Goal: Check status: Check status

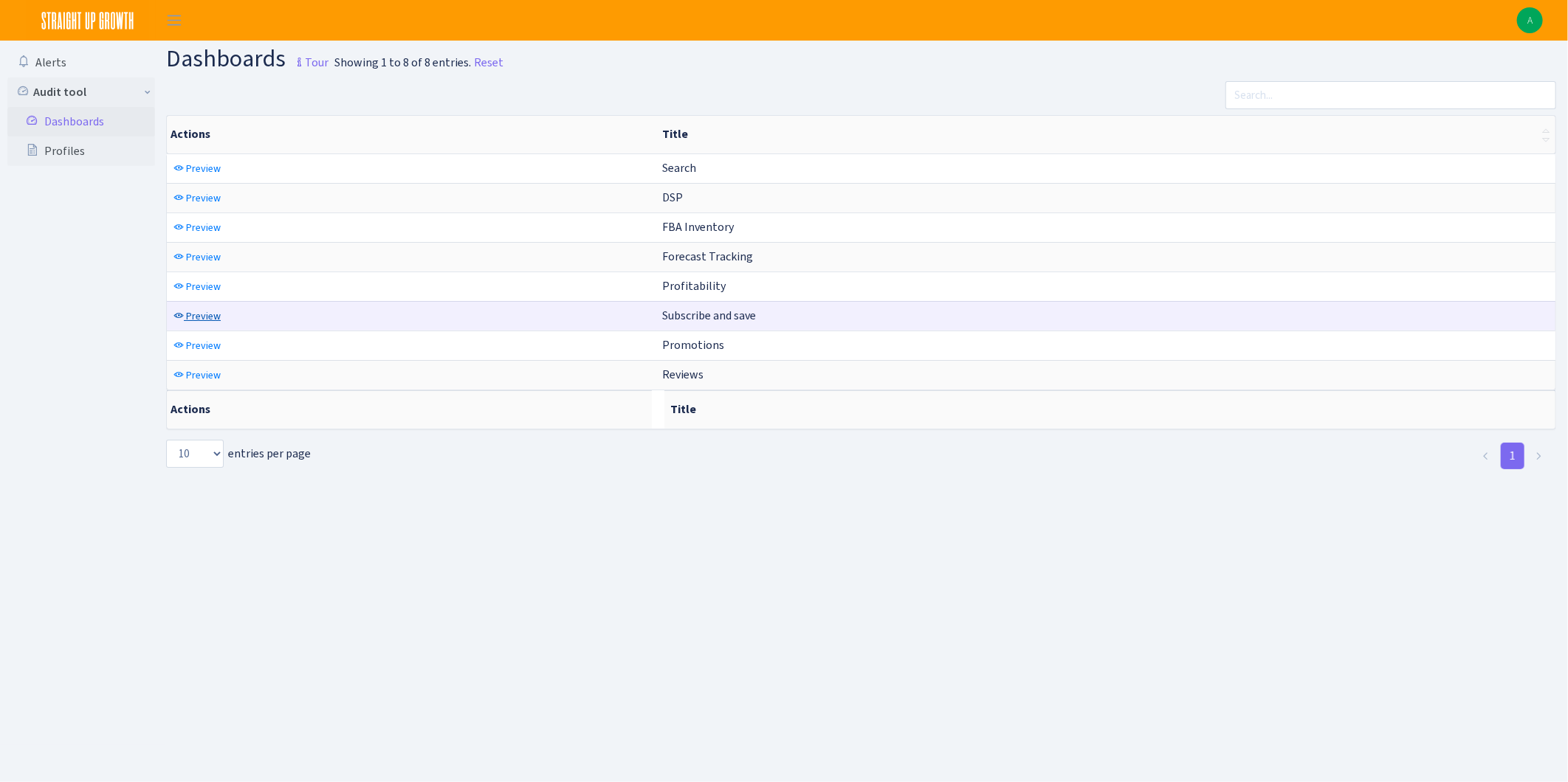
click at [200, 323] on span "Preview" at bounding box center [203, 316] width 35 height 14
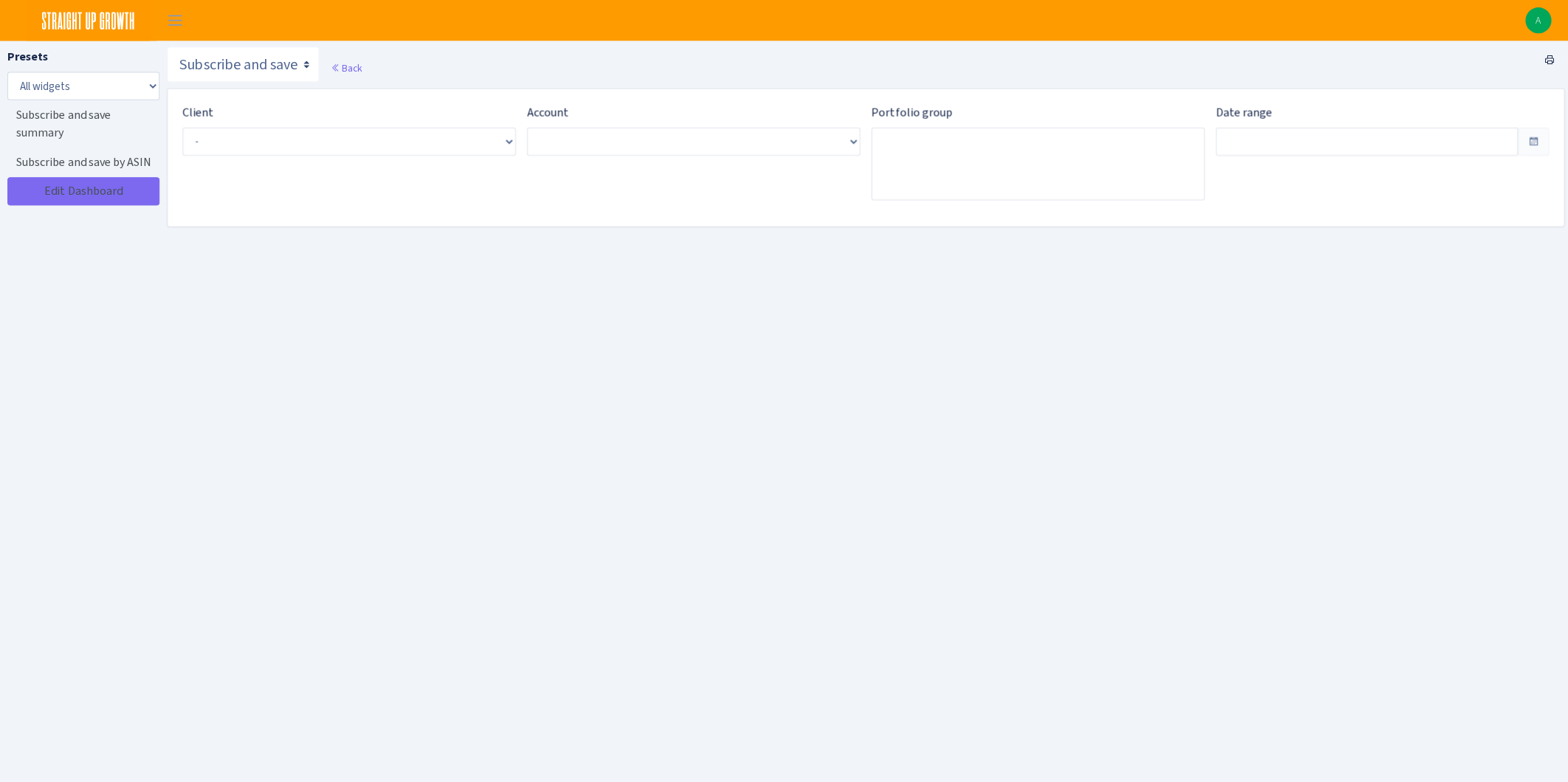
type input "Aug 10, 2025 - Sep 8, 2025"
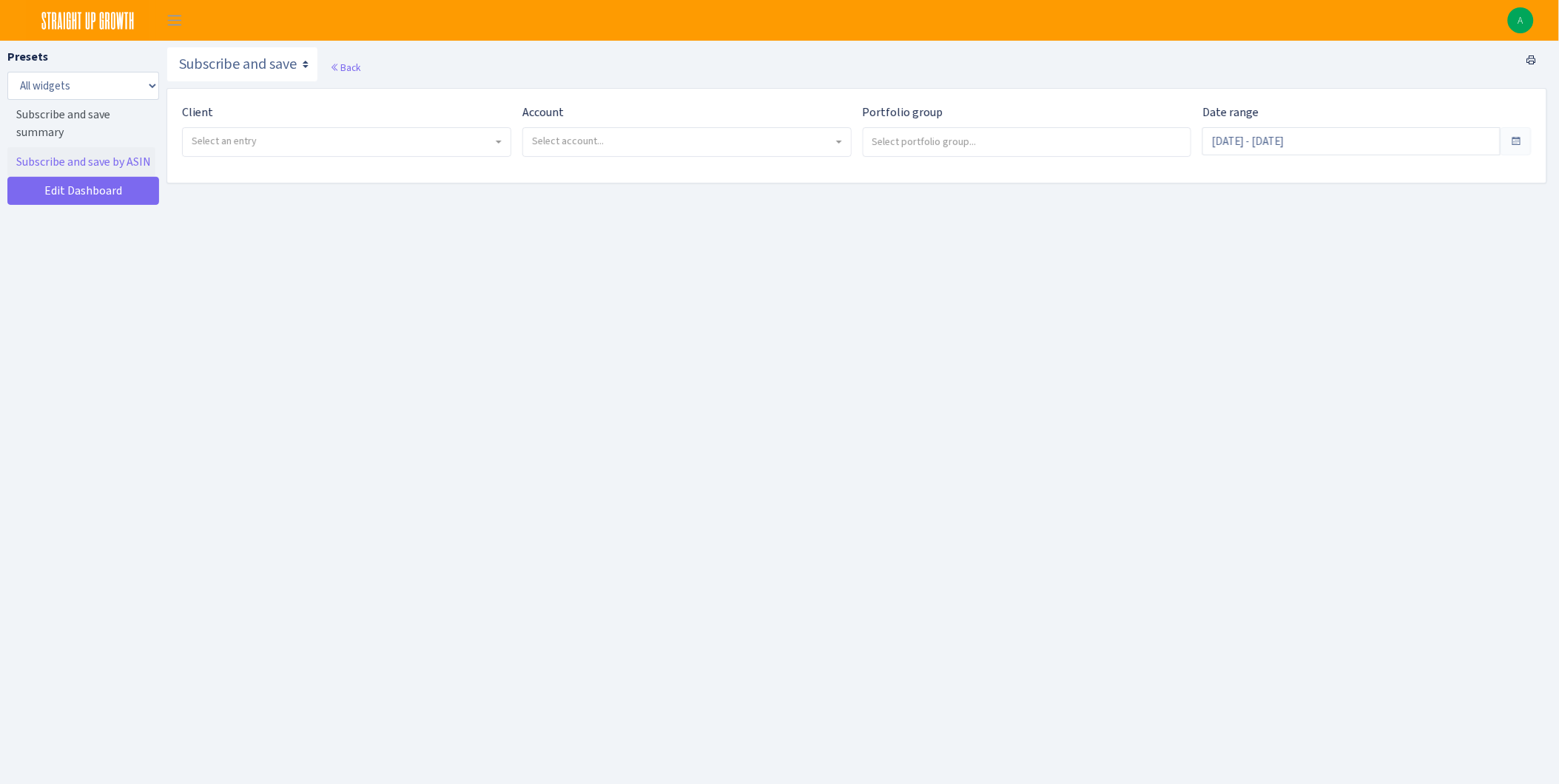
click at [270, 145] on span "Select an entry" at bounding box center [342, 141] width 301 height 15
select select "200"
select select
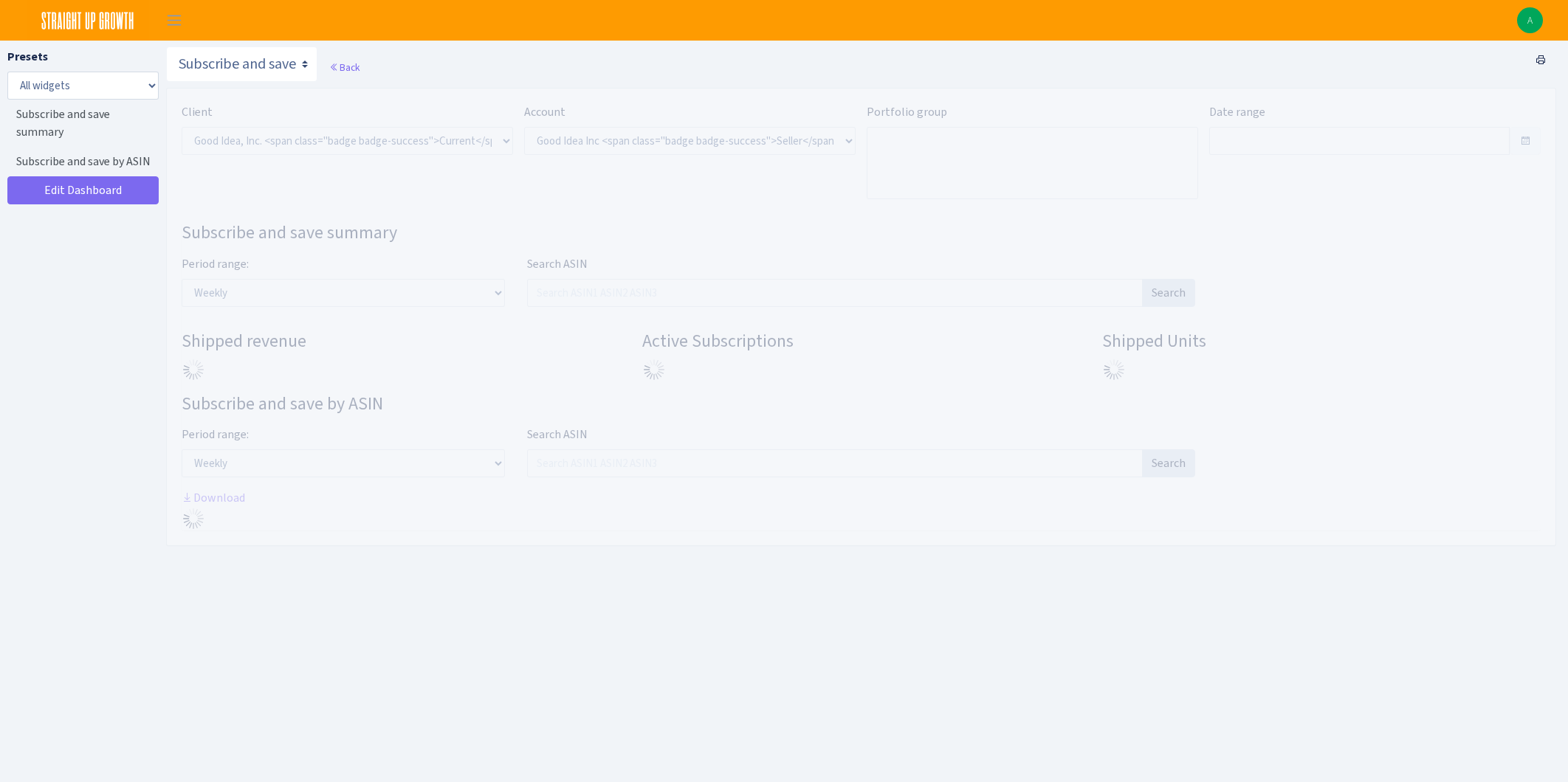
select select "2070955144202371"
type input "[DATE] - [DATE]"
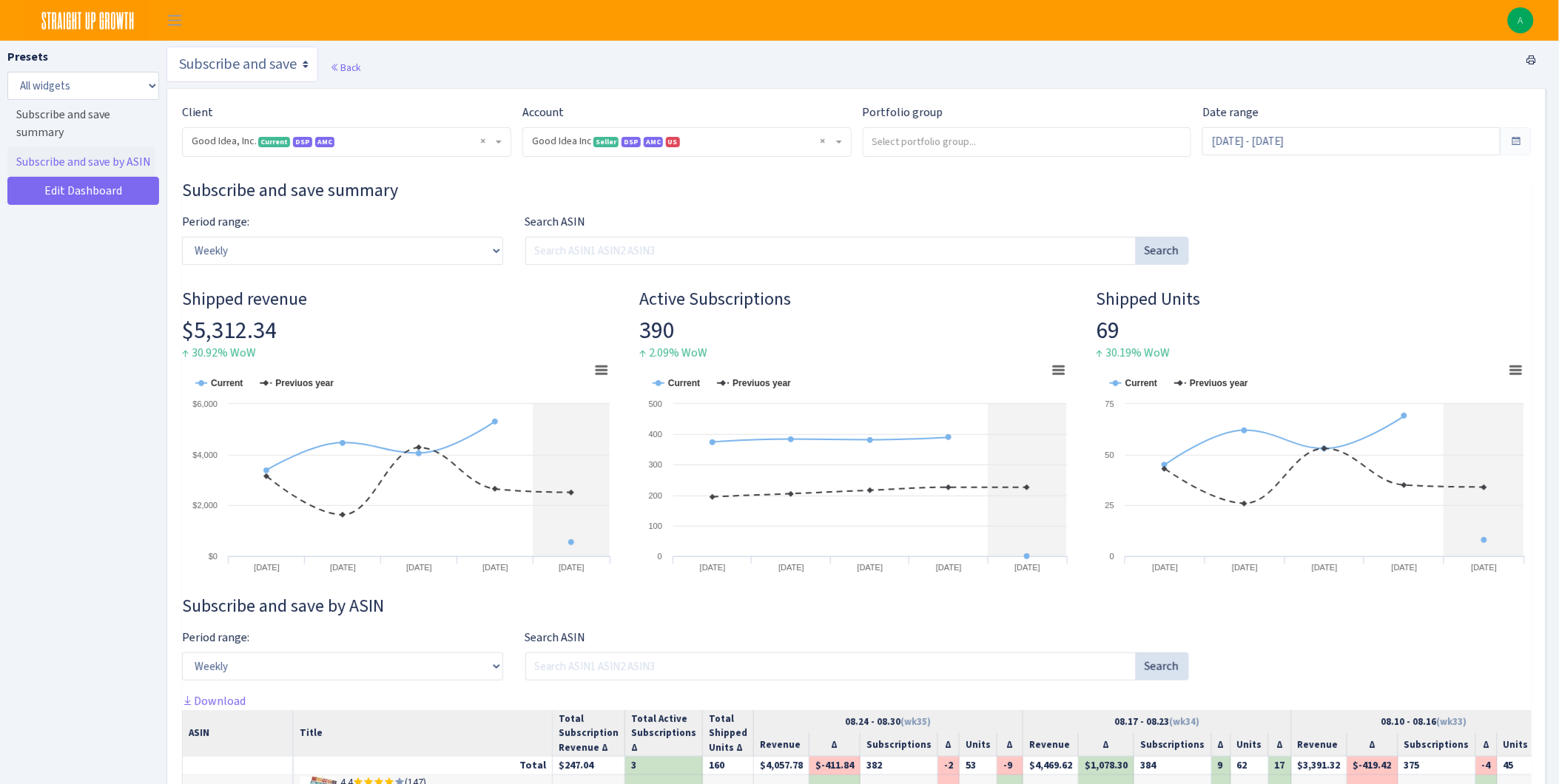
click at [283, 66] on select "Search DSP FBA Inventory Forecast Tracking Profitability Subscribe and save Pro…" at bounding box center [242, 64] width 152 height 35
select select "https://straightupgrowth.com/admin/dashboard/7/show"
click at [166, 46] on select "Search DSP FBA Inventory Forecast Tracking Profitability Subscribe and save Pro…" at bounding box center [242, 64] width 152 height 35
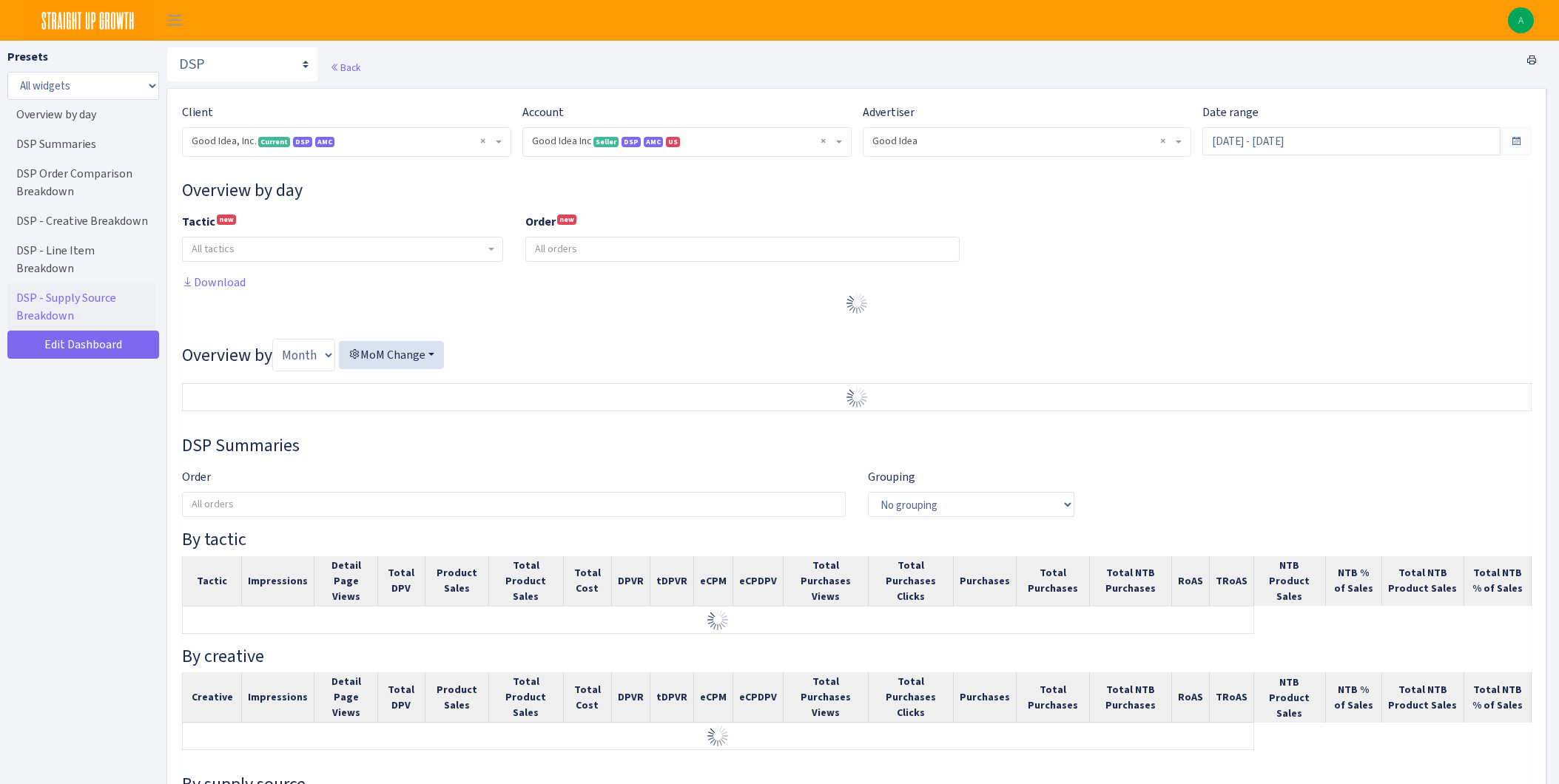
select select "2070955144202371"
select select "583876565419656403"
select select
